Goal: Find specific page/section: Find specific page/section

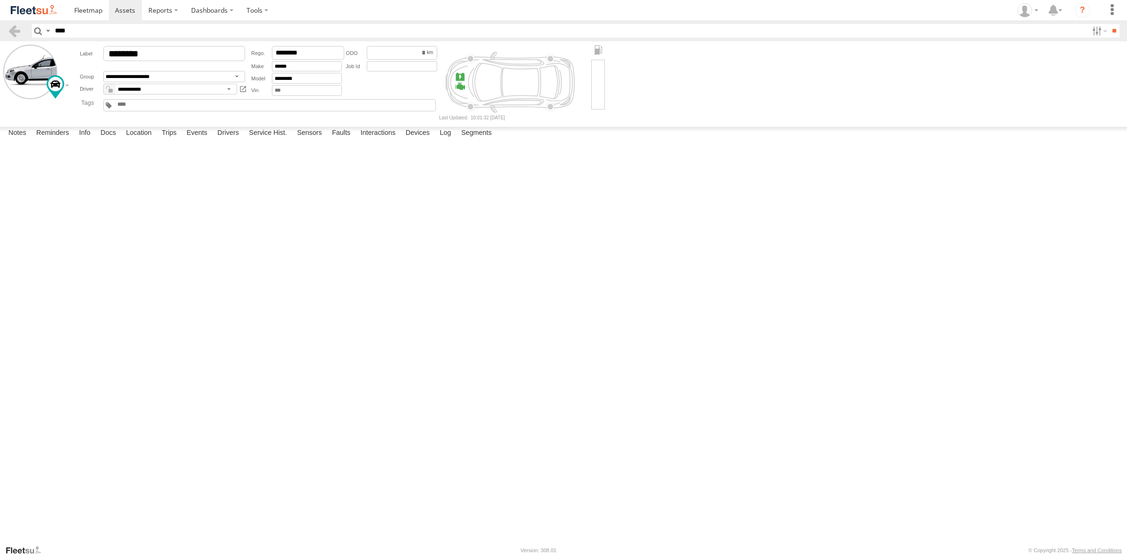
type input "****"
click at [1109, 24] on input "**" at bounding box center [1114, 31] width 11 height 14
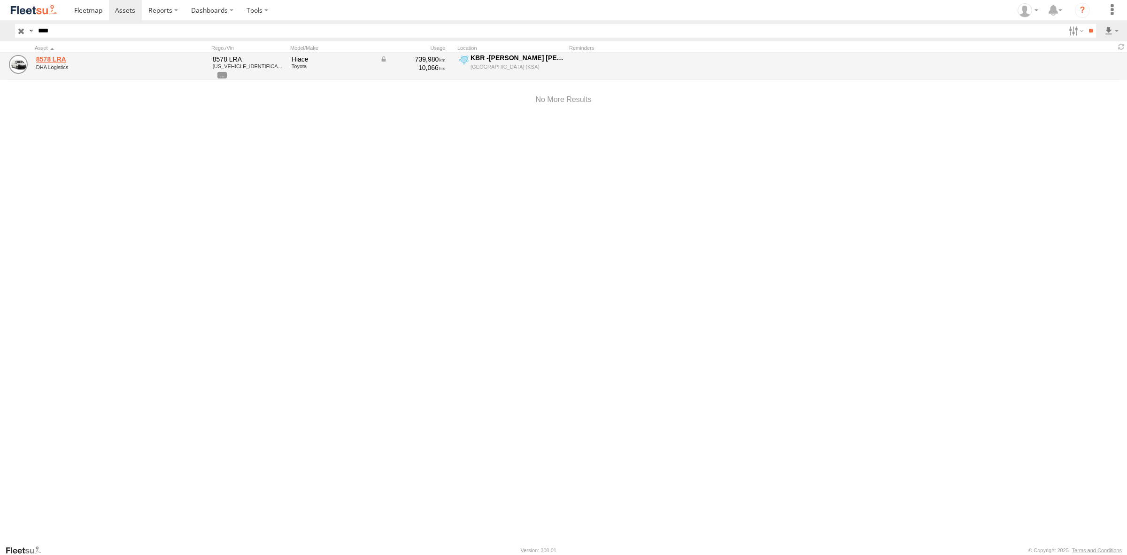
click at [53, 60] on link "8578 LRA" at bounding box center [100, 59] width 129 height 8
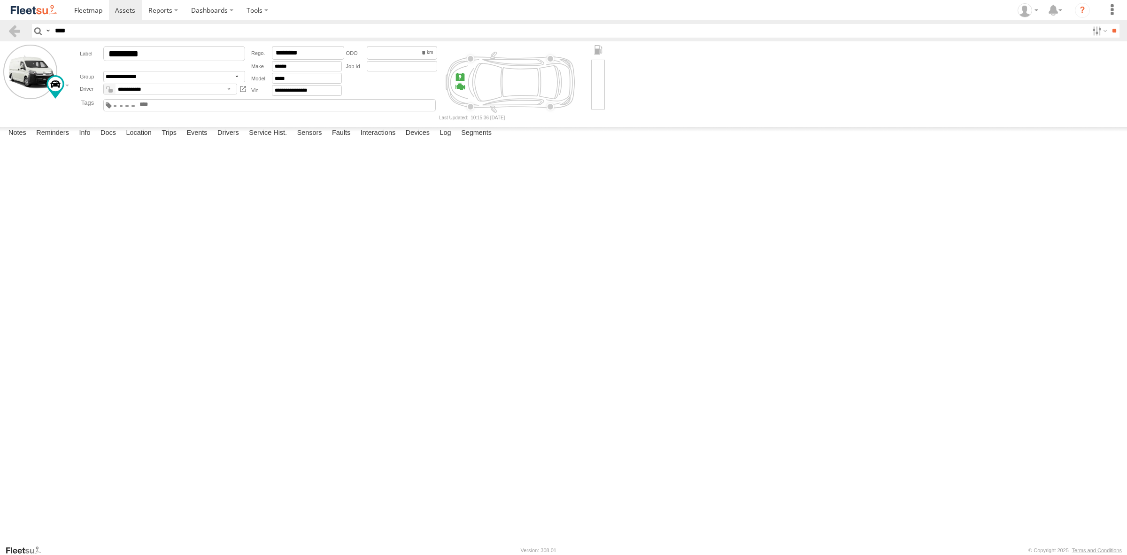
click at [0, 0] on div at bounding box center [0, 0] width 0 height 0
